Goal: Book appointment/travel/reservation

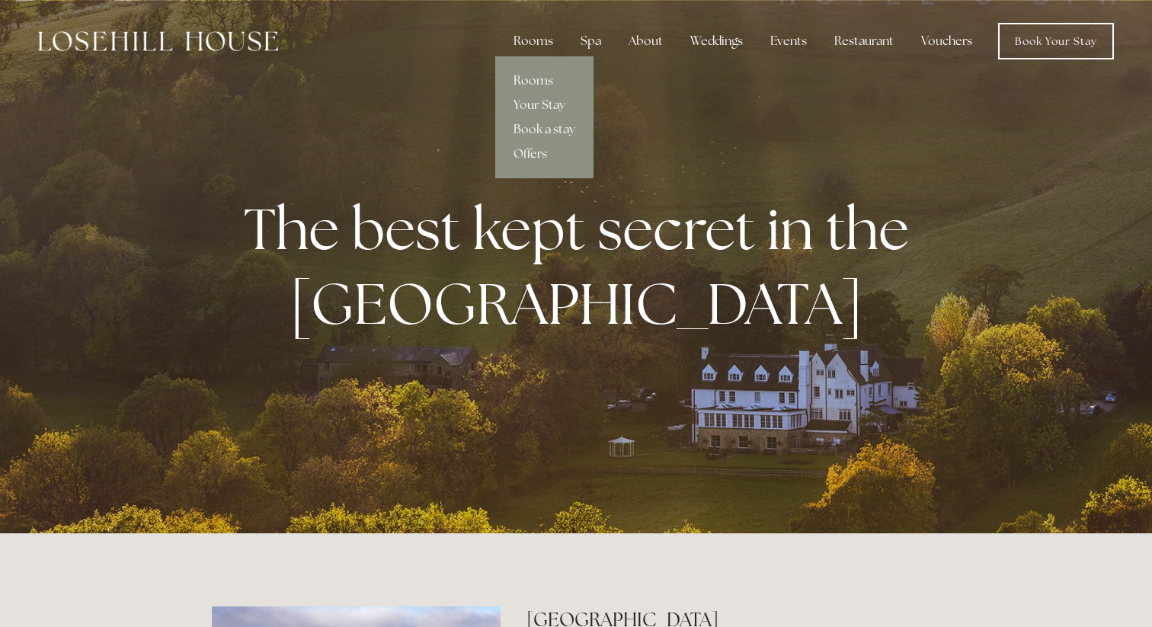
click at [535, 79] on link "Rooms" at bounding box center [544, 81] width 98 height 24
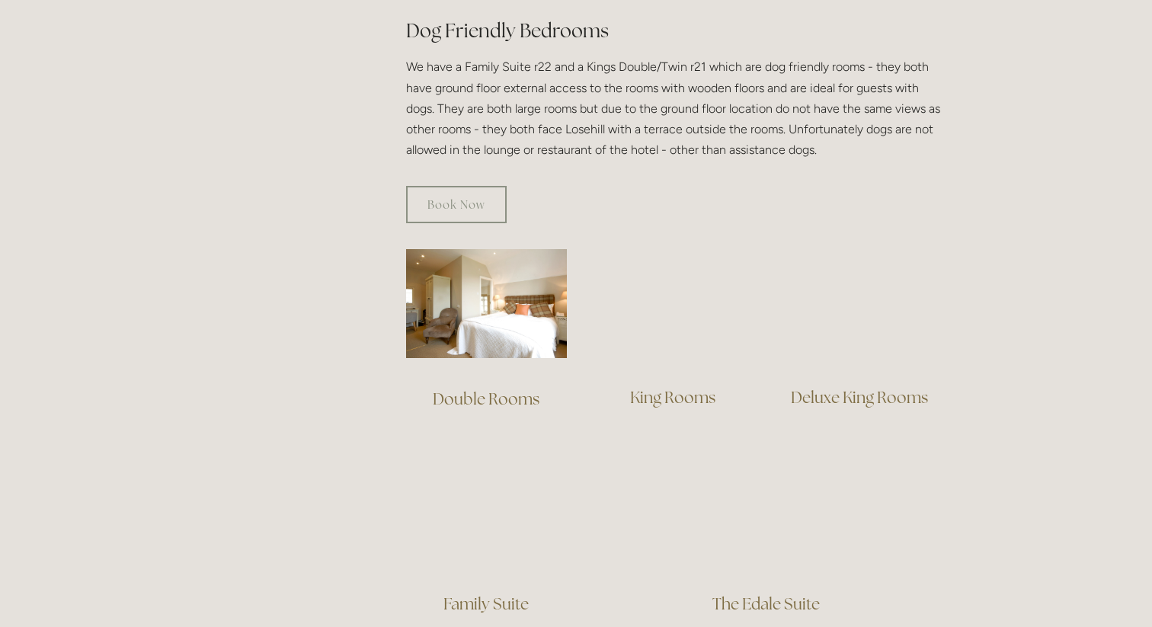
scroll to position [711, 0]
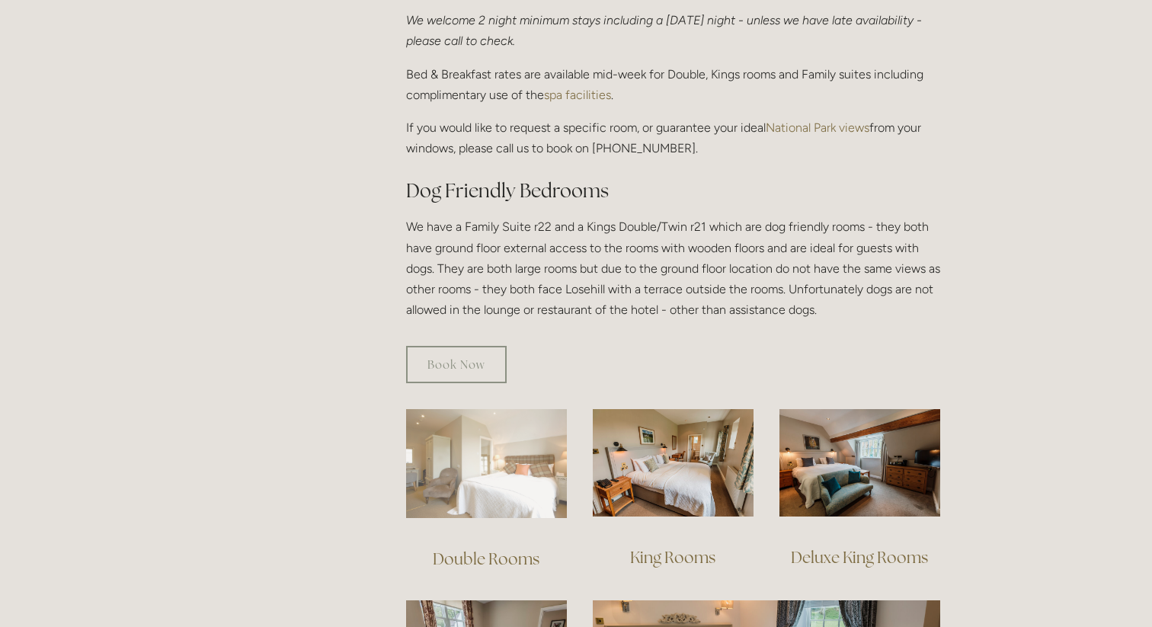
click at [451, 482] on img at bounding box center [486, 463] width 161 height 109
